Goal: Transaction & Acquisition: Book appointment/travel/reservation

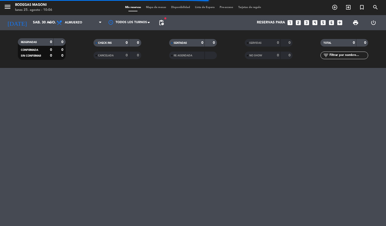
click at [218, 123] on div "menu Bodegas Magoni lunes 25. agosto - 10:06 Mis reservas Mapa de mesas Disponi…" at bounding box center [193, 113] width 386 height 226
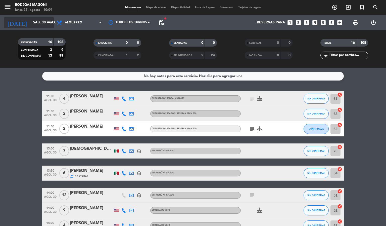
click at [30, 20] on input "sáb. 30 ago." at bounding box center [54, 22] width 48 height 9
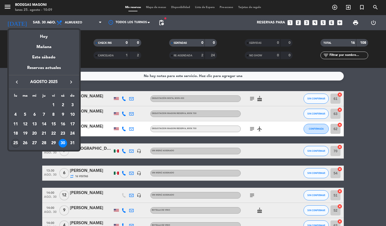
click at [17, 143] on div "25" at bounding box center [15, 143] width 9 height 9
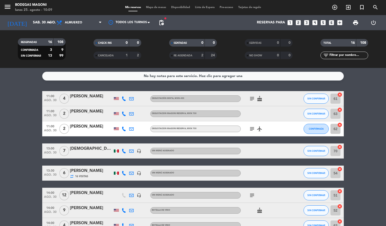
type input "lun. 25 ago."
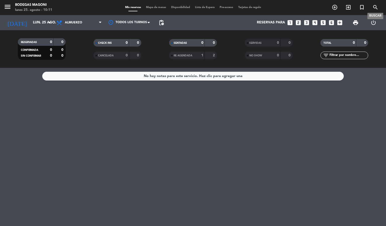
click at [377, 5] on icon "search" at bounding box center [376, 7] width 6 height 6
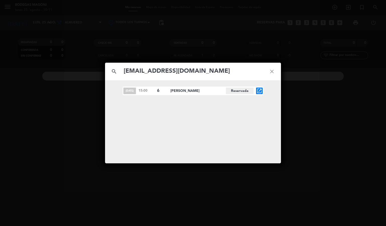
type input "[EMAIL_ADDRESS][DOMAIN_NAME]"
click at [262, 92] on icon "open_in_new" at bounding box center [260, 91] width 6 height 6
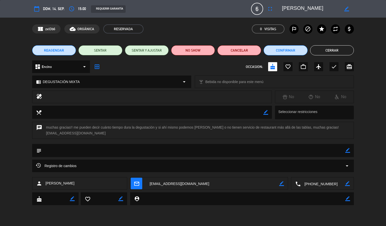
click at [328, 50] on button "Cerrar" at bounding box center [332, 50] width 44 height 10
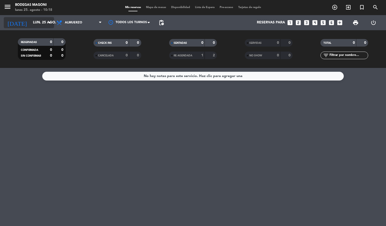
click at [35, 23] on input "lun. 25 ago." at bounding box center [54, 22] width 48 height 9
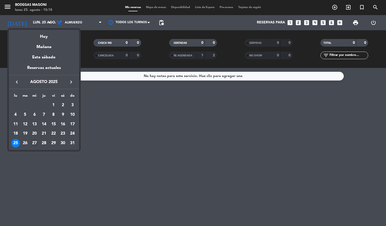
click at [33, 142] on div "27" at bounding box center [34, 143] width 9 height 9
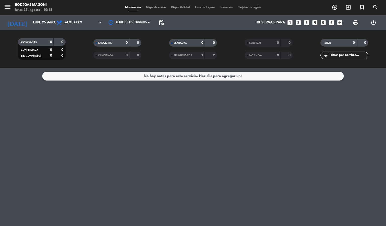
type input "mié. 27 ago."
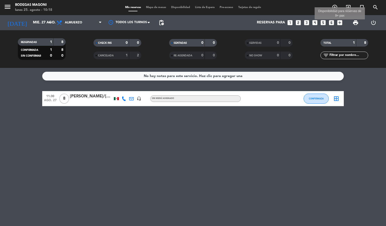
click at [338, 25] on icon "add_box" at bounding box center [340, 22] width 7 height 7
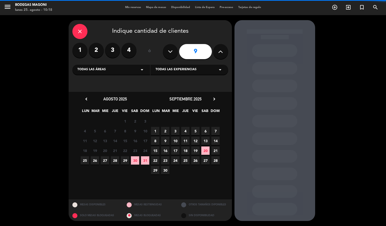
click at [221, 54] on icon at bounding box center [220, 52] width 5 height 8
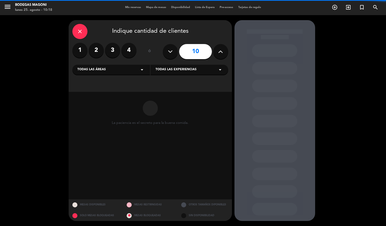
click at [221, 54] on icon at bounding box center [220, 52] width 5 height 8
type input "12"
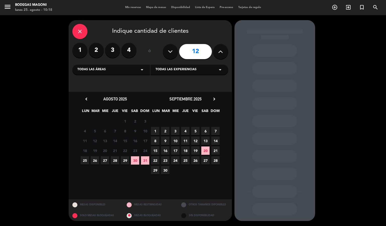
click at [106, 158] on span "27" at bounding box center [105, 160] width 8 height 8
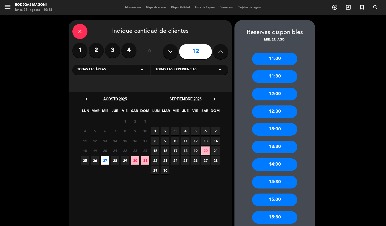
click at [280, 198] on div "15:00" at bounding box center [274, 199] width 45 height 13
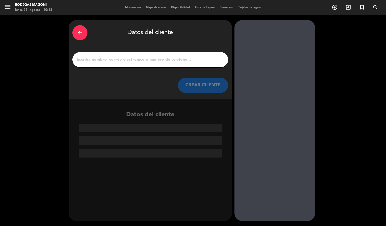
click at [143, 62] on input "1" at bounding box center [150, 59] width 148 height 7
paste input "Bajaround"
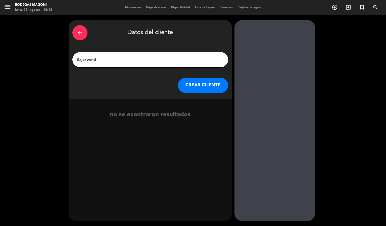
type input "Bajaround"
click at [209, 89] on button "CREAR CLIENTE" at bounding box center [203, 85] width 50 height 15
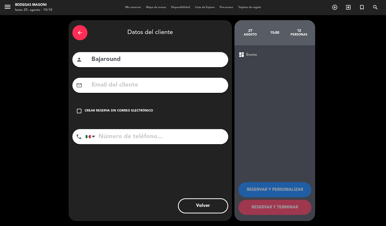
click at [134, 109] on div "Crear reserva sin correo electrónico" at bounding box center [119, 110] width 68 height 5
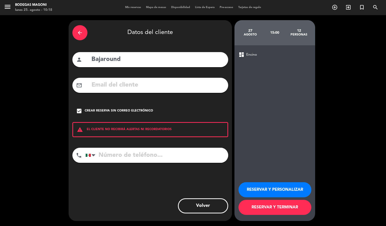
click at [127, 155] on input "tel" at bounding box center [157, 155] width 143 height 15
paste input "[PHONE_NUMBER]"
type input "[PHONE_NUMBER]"
click at [272, 187] on button "RESERVAR Y PERSONALIZAR" at bounding box center [275, 189] width 73 height 15
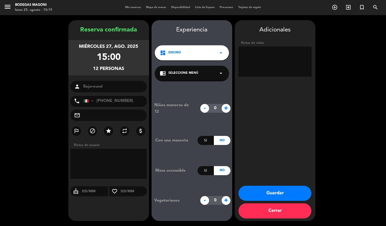
click at [276, 50] on textarea at bounding box center [275, 62] width 73 height 30
paste textarea "famtrip"
type textarea "Famtrip, atiende [PERSON_NAME]"
click at [274, 193] on button "Guardar" at bounding box center [275, 193] width 73 height 15
